Goal: Task Accomplishment & Management: Complete application form

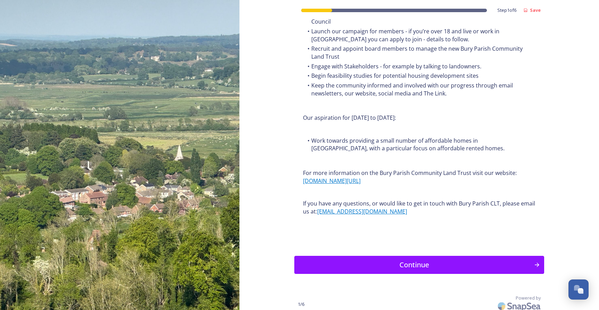
scroll to position [785, 0]
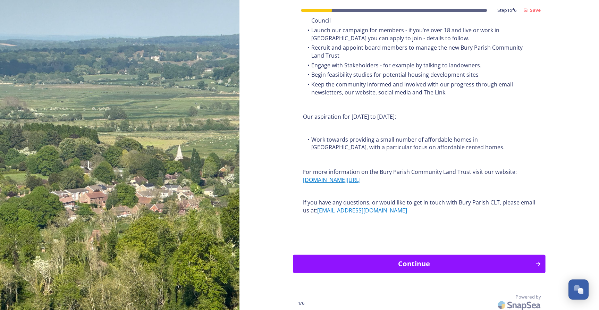
click at [430, 262] on div "Continue" at bounding box center [414, 264] width 235 height 10
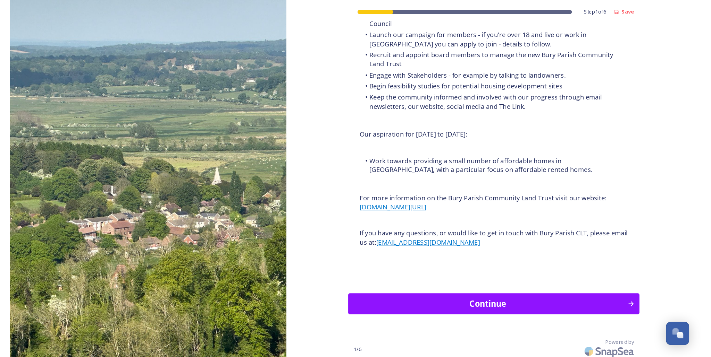
scroll to position [0, 0]
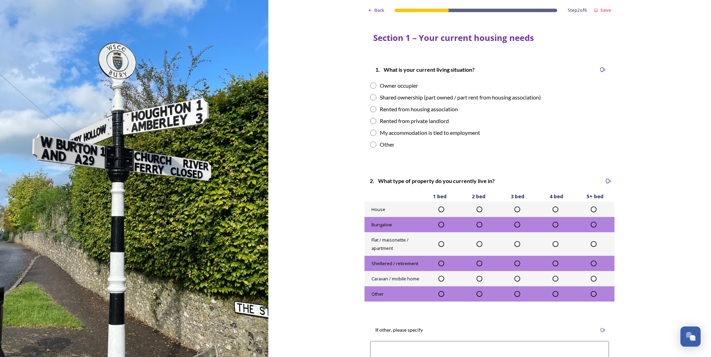
click at [374, 87] on input "radio" at bounding box center [373, 86] width 6 height 6
radio input "true"
click at [594, 211] on icon at bounding box center [593, 209] width 7 height 7
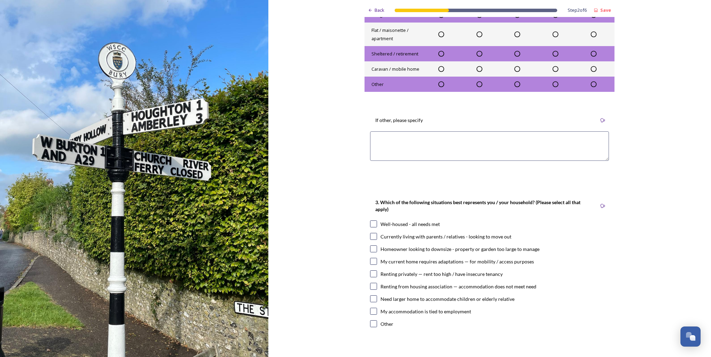
scroll to position [215, 0]
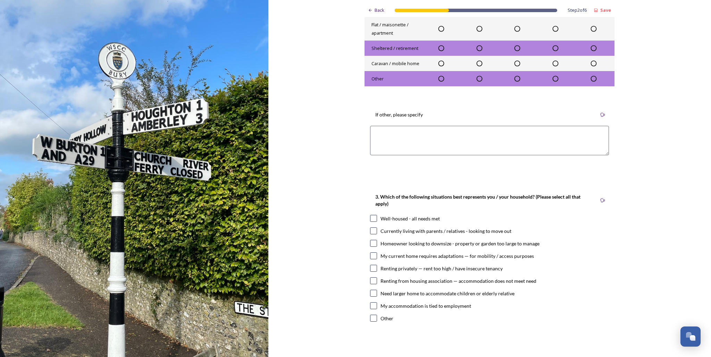
drag, startPoint x: 375, startPoint y: 219, endPoint x: 397, endPoint y: 223, distance: 22.4
click at [378, 219] on div "Well-housed - all needs met" at bounding box center [489, 218] width 239 height 7
checkbox input "true"
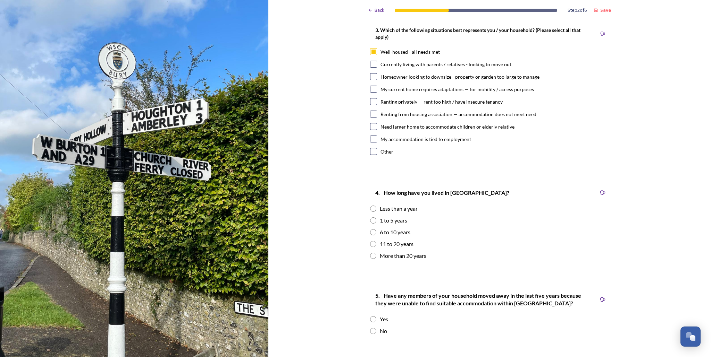
scroll to position [385, 0]
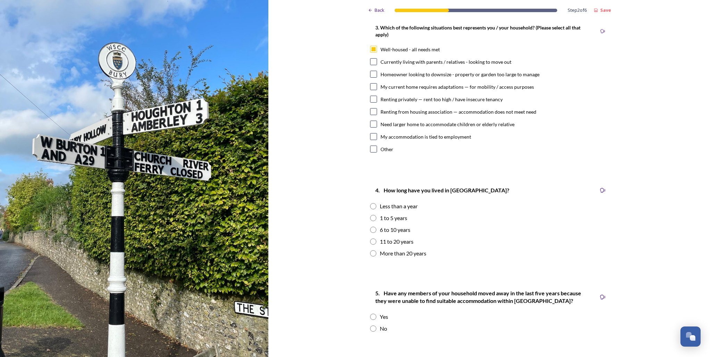
click at [376, 230] on input "radio" at bounding box center [373, 230] width 6 height 6
radio input "true"
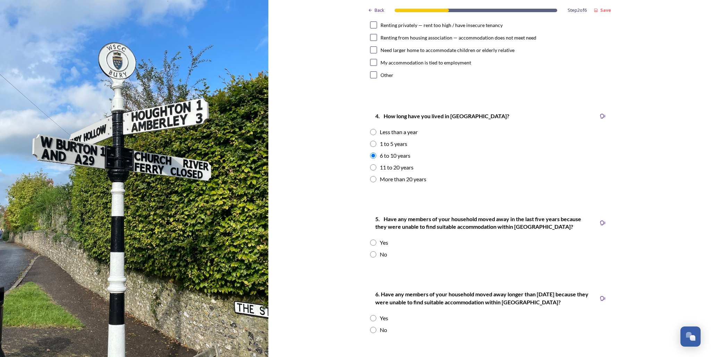
scroll to position [459, 0]
drag, startPoint x: 372, startPoint y: 254, endPoint x: 377, endPoint y: 255, distance: 5.2
click at [373, 255] on input "radio" at bounding box center [373, 254] width 6 height 6
radio input "true"
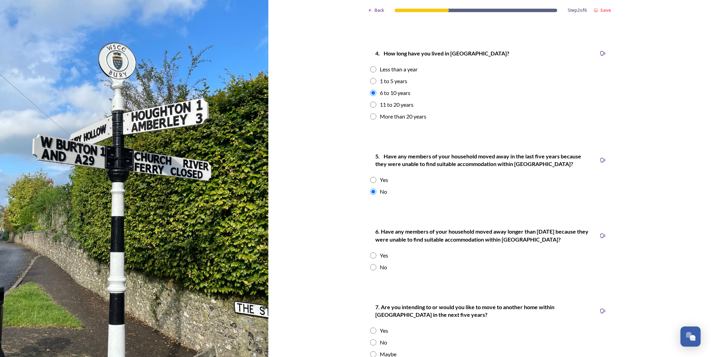
scroll to position [549, 0]
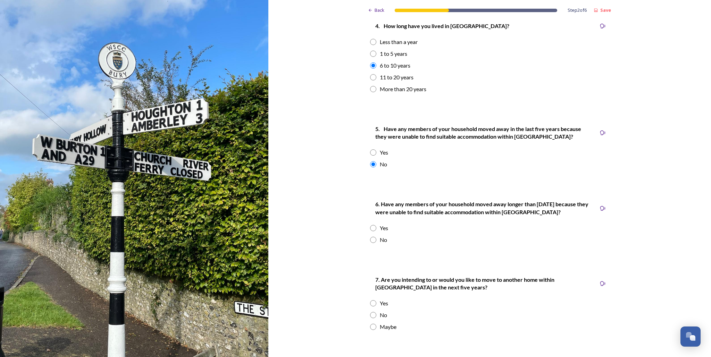
drag, startPoint x: 373, startPoint y: 240, endPoint x: 413, endPoint y: 250, distance: 41.3
click at [374, 242] on input "radio" at bounding box center [373, 240] width 6 height 6
radio input "true"
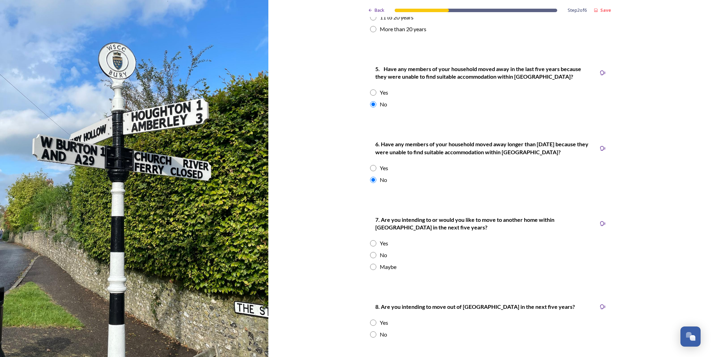
scroll to position [610, 0]
click at [374, 254] on input "radio" at bounding box center [373, 255] width 6 height 6
radio input "true"
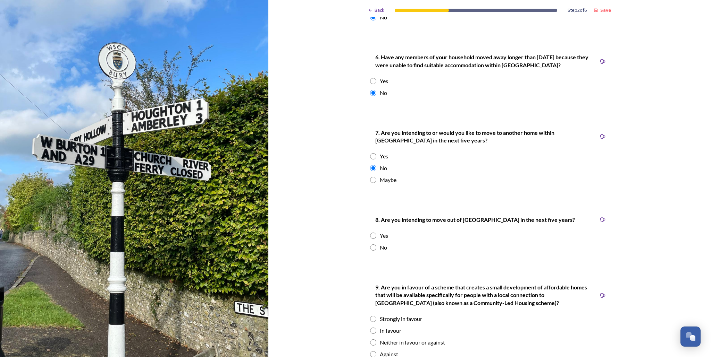
scroll to position [699, 0]
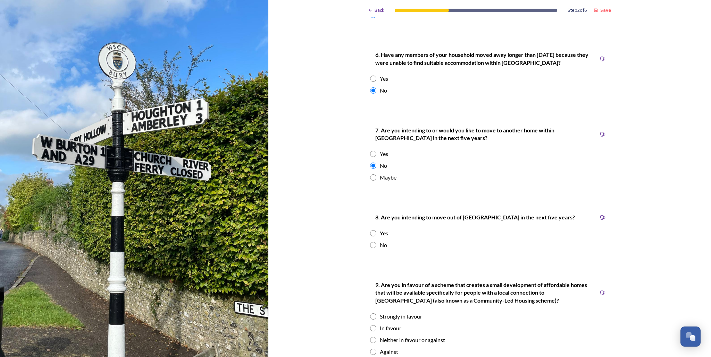
click at [372, 246] on input "radio" at bounding box center [373, 245] width 6 height 6
radio input "true"
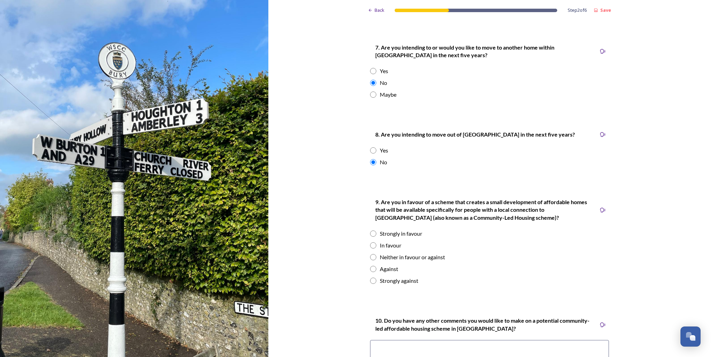
scroll to position [788, 0]
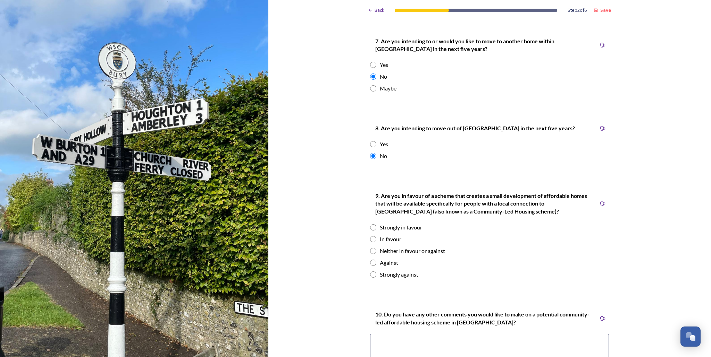
click at [374, 241] on input "radio" at bounding box center [373, 239] width 6 height 6
radio input "true"
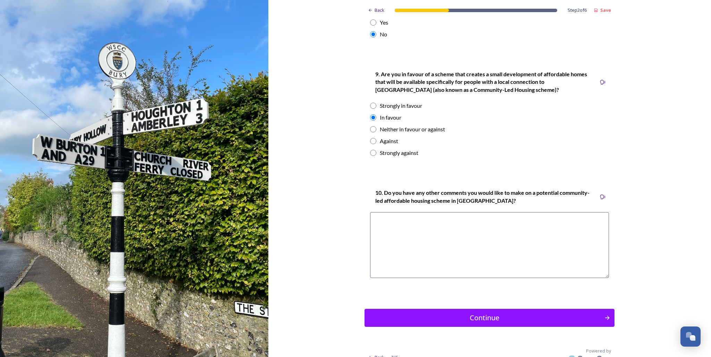
scroll to position [911, 0]
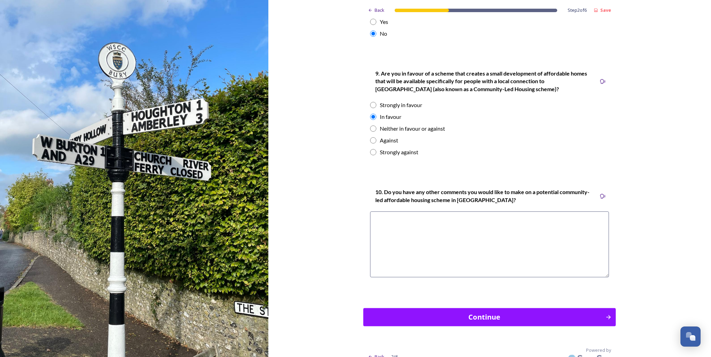
click at [499, 310] on div "Continue" at bounding box center [484, 317] width 235 height 10
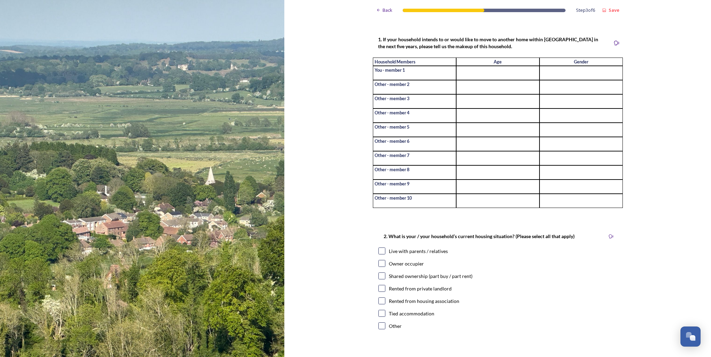
scroll to position [0, 0]
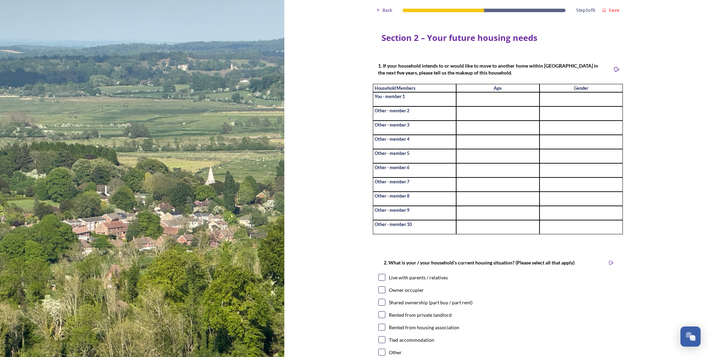
click at [483, 101] on input at bounding box center [497, 99] width 83 height 14
type input "56"
type input "M"
click at [481, 112] on input at bounding box center [497, 114] width 83 height 14
type input "71"
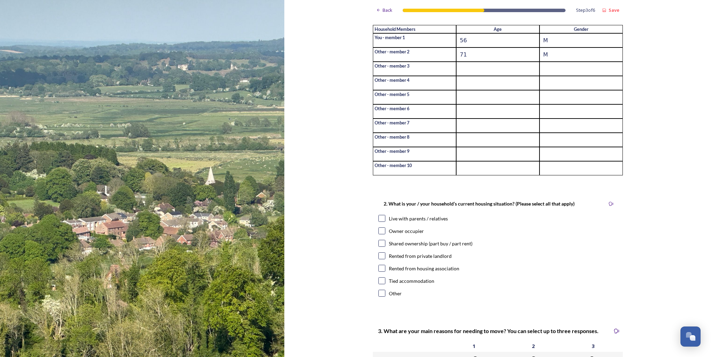
scroll to position [60, 0]
type input "M"
click at [379, 227] on input "checkbox" at bounding box center [381, 230] width 7 height 7
checkbox input "true"
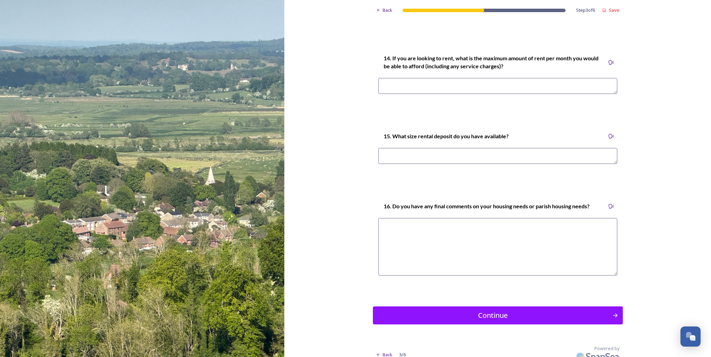
scroll to position [1944, 0]
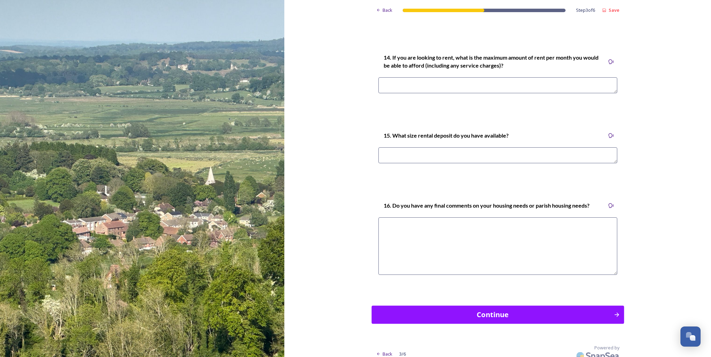
click at [502, 310] on div "Continue" at bounding box center [492, 315] width 235 height 10
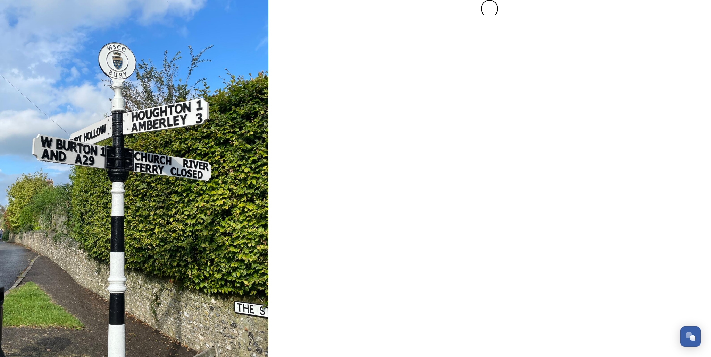
scroll to position [0, 0]
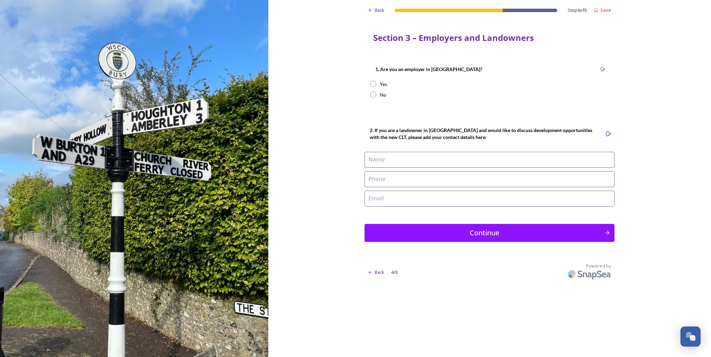
click at [376, 97] on input "radio" at bounding box center [373, 95] width 6 height 6
radio input "true"
click at [483, 230] on div "Continue" at bounding box center [484, 233] width 235 height 10
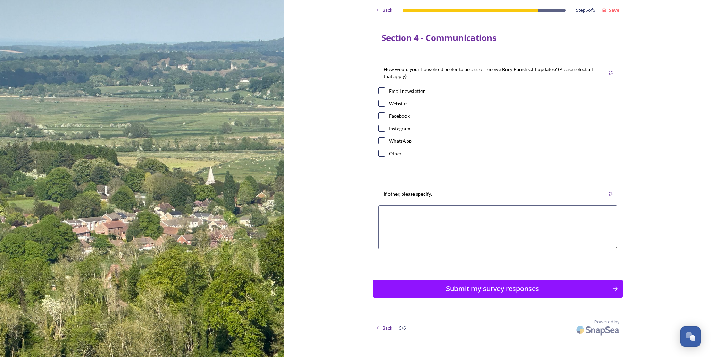
click at [381, 92] on input "checkbox" at bounding box center [381, 90] width 7 height 7
checkbox input "true"
click at [382, 103] on input "checkbox" at bounding box center [381, 103] width 7 height 7
checkbox input "true"
click at [487, 287] on div "Submit my survey responses" at bounding box center [493, 289] width 232 height 10
